Goal: Task Accomplishment & Management: Use online tool/utility

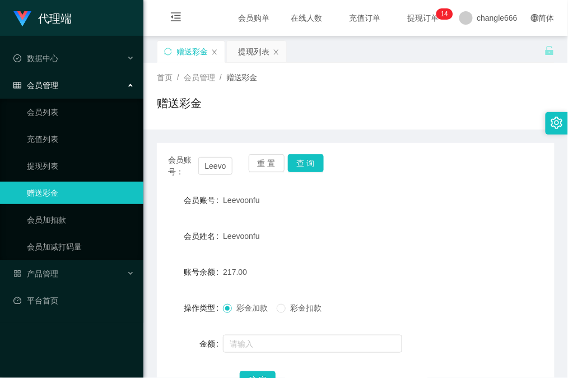
click at [447, 223] on form "会员账号 Leevoonfu 会员姓名 [PERSON_NAME] 账号余额 217.00 操作类型 彩金加款 彩金扣款 金额 确 定" at bounding box center [356, 290] width 398 height 202
drag, startPoint x: 370, startPoint y: 238, endPoint x: 348, endPoint y: 216, distance: 32.1
click at [370, 237] on div "Leevoonfu" at bounding box center [339, 236] width 232 height 22
click at [306, 162] on button "查 询" at bounding box center [306, 163] width 36 height 18
click at [300, 162] on button "查 询" at bounding box center [306, 163] width 36 height 18
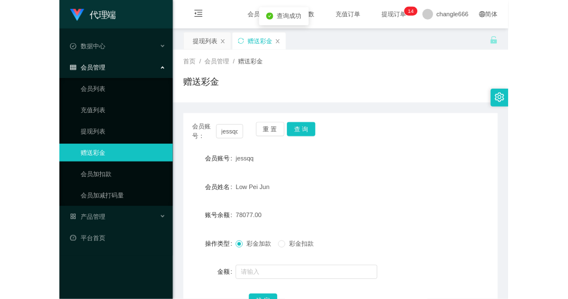
scroll to position [75, 0]
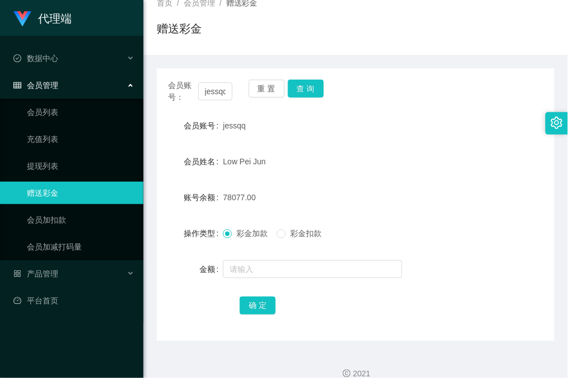
click at [424, 147] on form "会员账号 jessqq 会员姓名 Low Pei Jun 账号余额 78077.00 操作类型 彩金加款 彩金扣款 金额 确 定" at bounding box center [356, 215] width 398 height 202
drag, startPoint x: 319, startPoint y: 82, endPoint x: 314, endPoint y: 90, distance: 9.5
click at [319, 82] on button "查 询" at bounding box center [306, 89] width 36 height 18
click at [484, 135] on div "会员账号 jessqq" at bounding box center [356, 125] width 398 height 22
click at [302, 88] on button "查 询" at bounding box center [306, 89] width 36 height 18
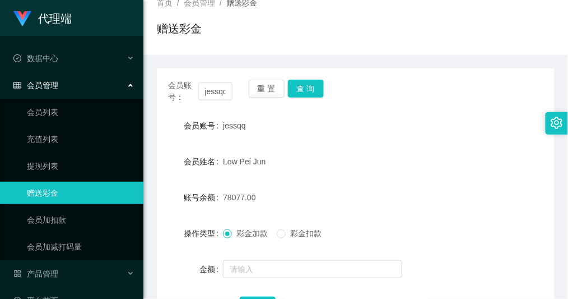
drag, startPoint x: 451, startPoint y: 122, endPoint x: 425, endPoint y: 105, distance: 31.3
click at [451, 122] on div "会员账号 jessqq" at bounding box center [356, 125] width 398 height 22
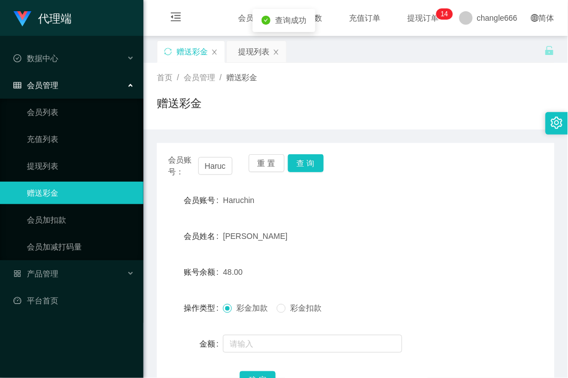
scroll to position [90, 0]
